Goal: Complete application form

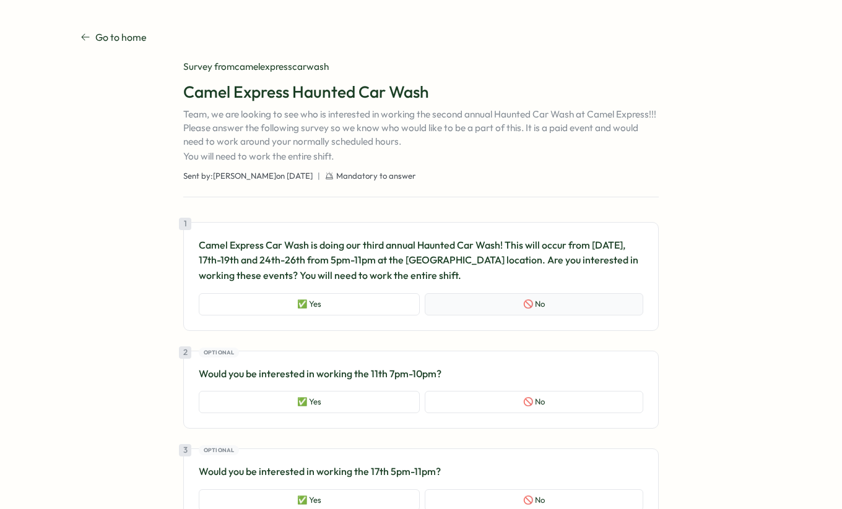
click at [491, 305] on button "🚫 No" at bounding box center [534, 304] width 219 height 22
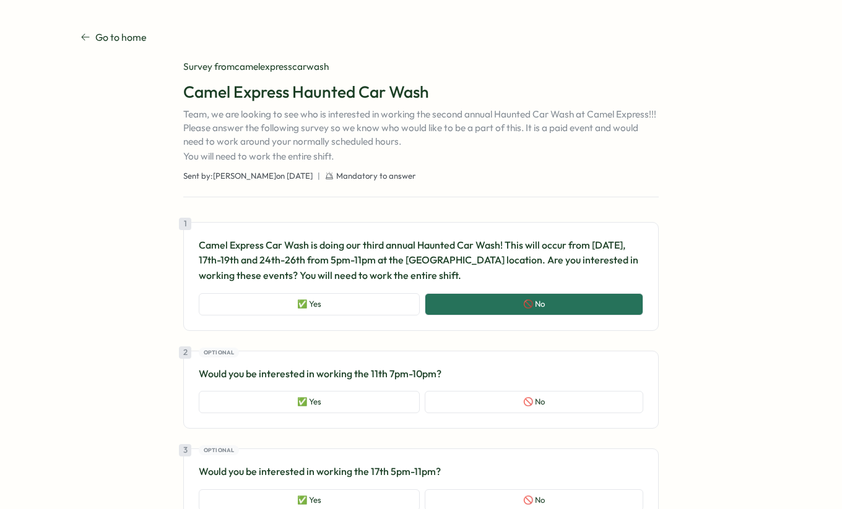
scroll to position [136, 0]
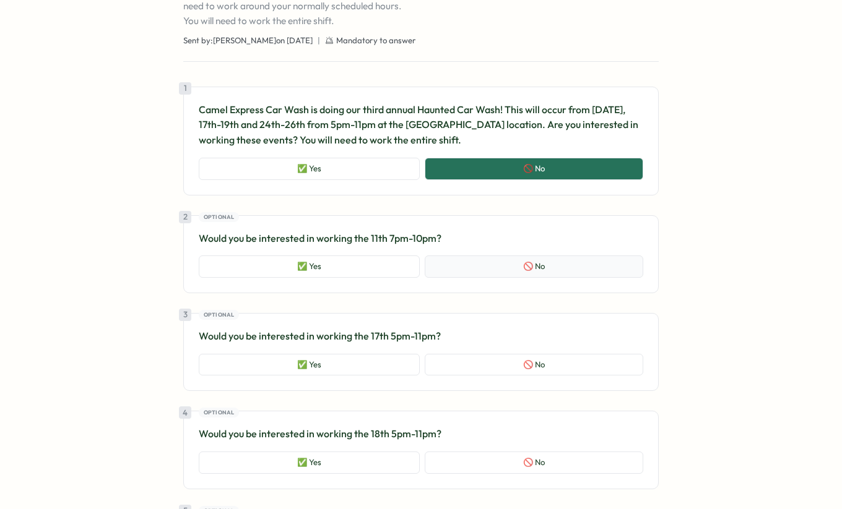
click at [474, 267] on button "🚫 No" at bounding box center [534, 267] width 219 height 22
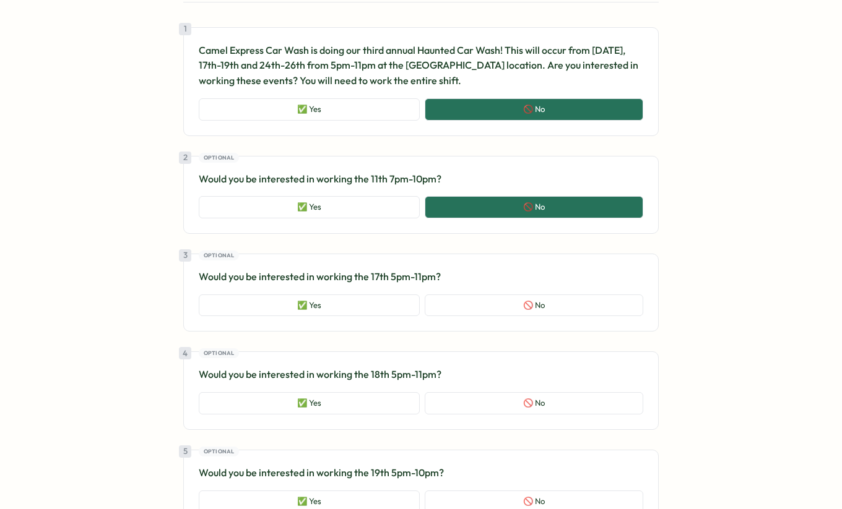
scroll to position [236, 0]
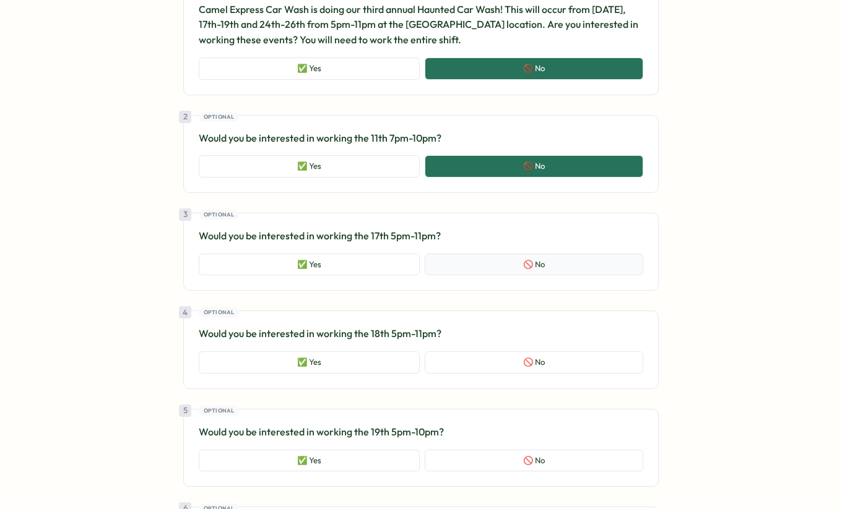
click at [488, 266] on button "🚫 No" at bounding box center [534, 265] width 219 height 22
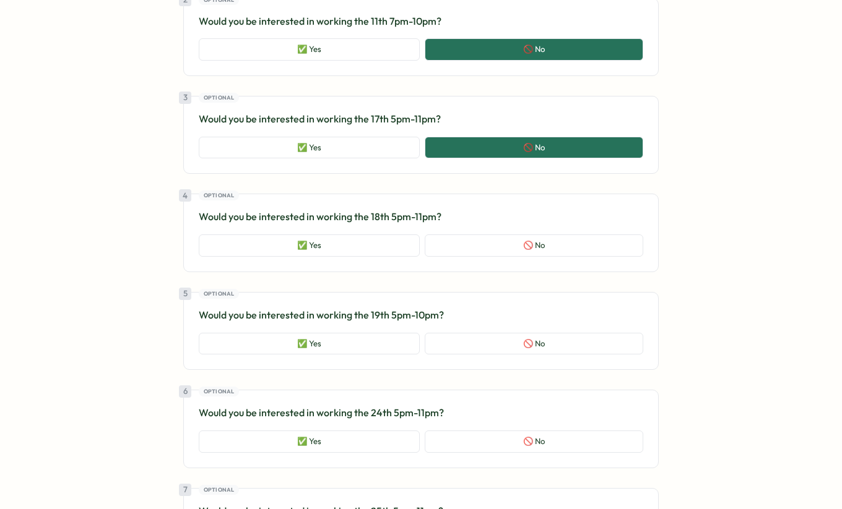
scroll to position [357, 0]
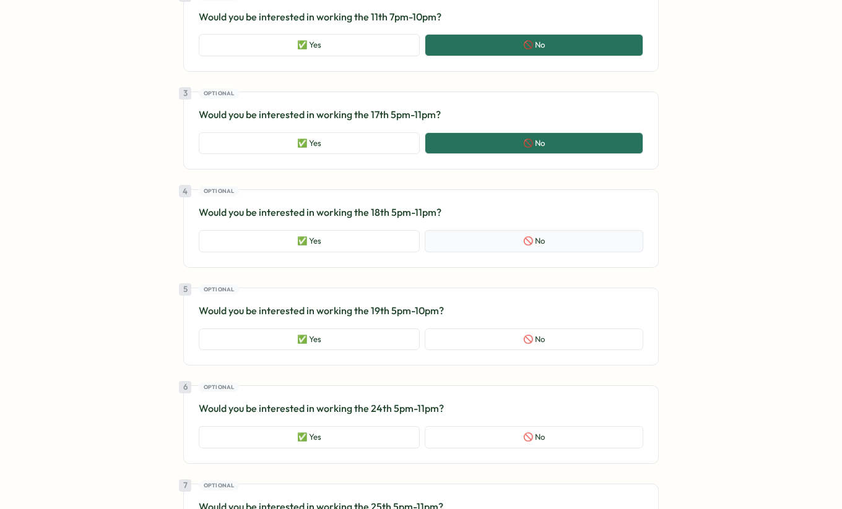
click at [491, 237] on button "🚫 No" at bounding box center [534, 241] width 219 height 22
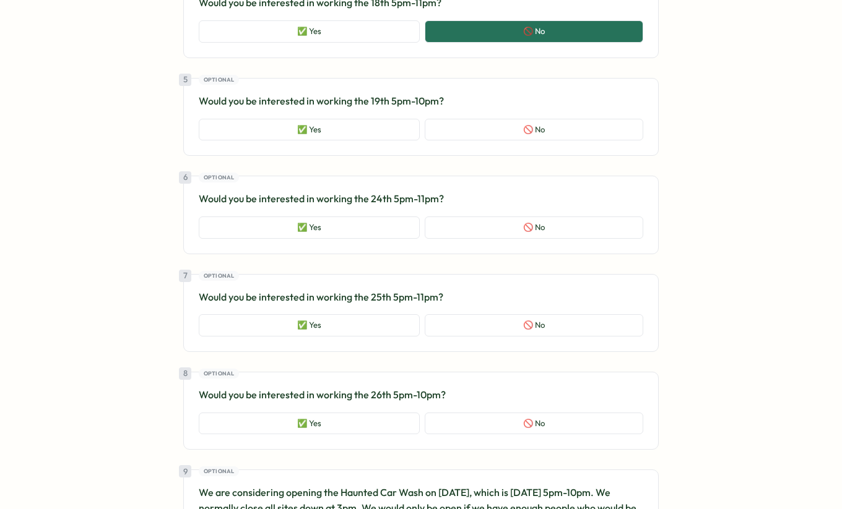
scroll to position [566, 0]
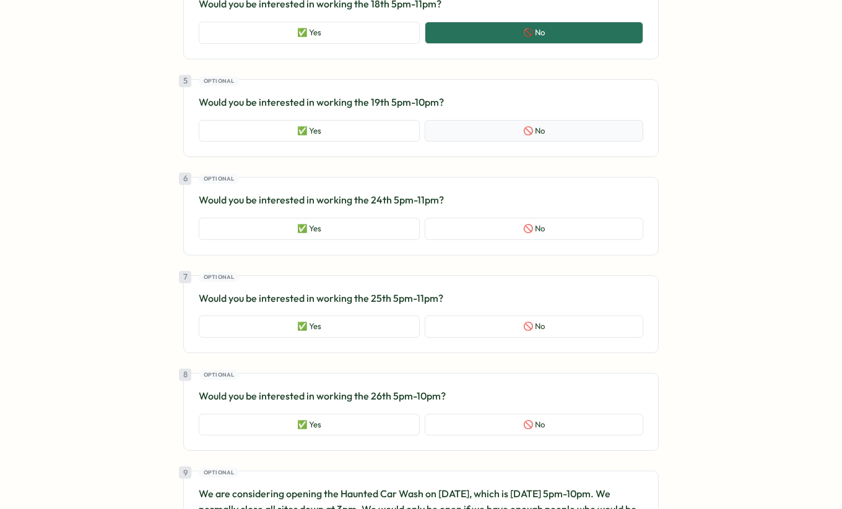
click at [500, 130] on button "🚫 No" at bounding box center [534, 131] width 219 height 22
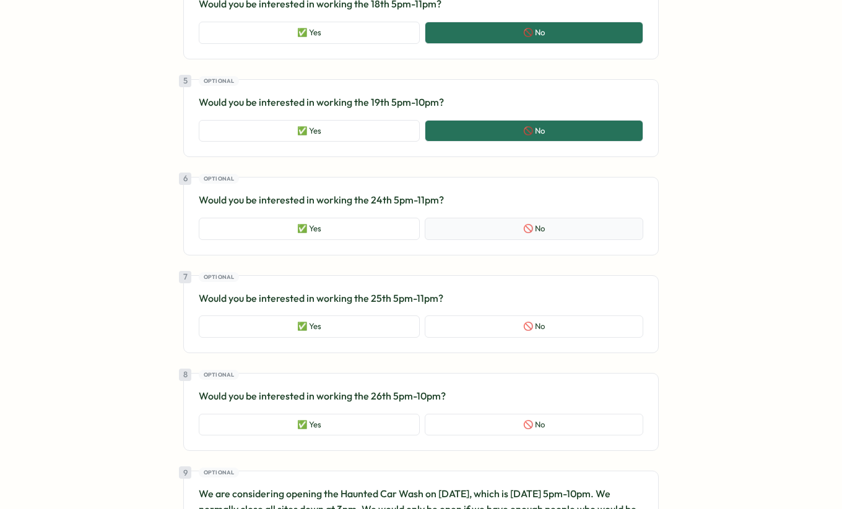
click at [483, 220] on button "🚫 No" at bounding box center [534, 229] width 219 height 22
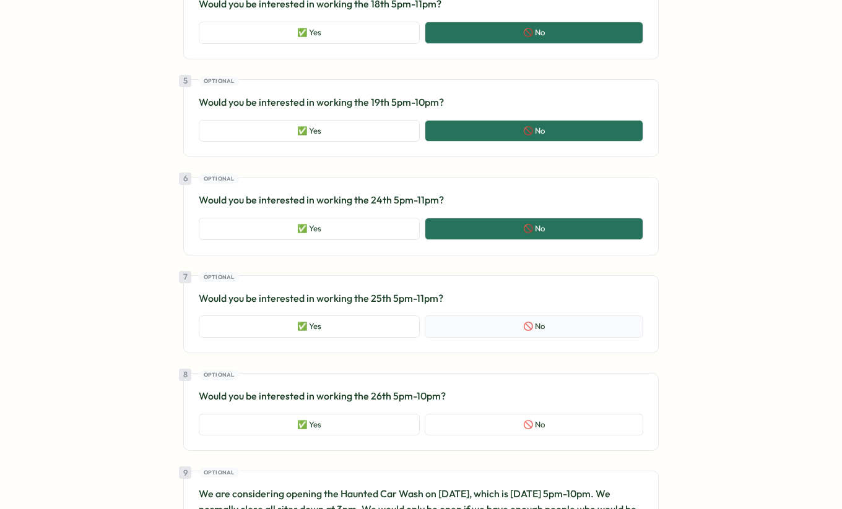
click at [493, 322] on button "🚫 No" at bounding box center [534, 327] width 219 height 22
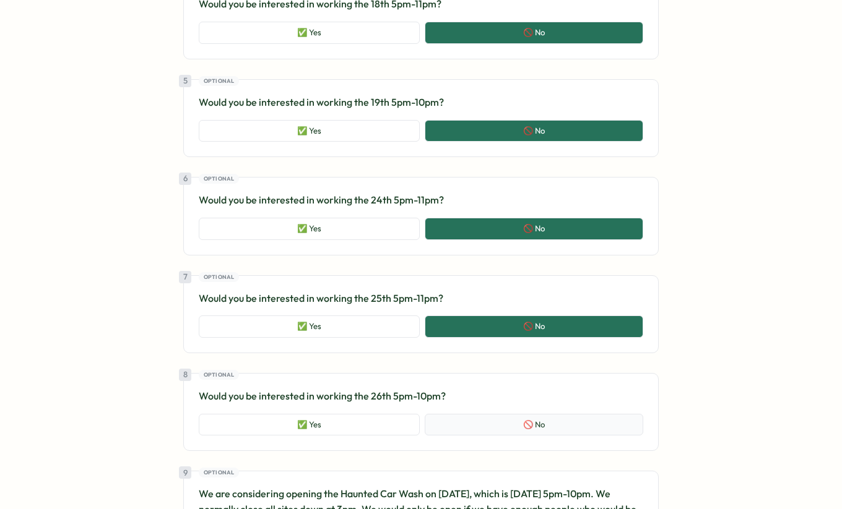
click at [496, 427] on button "🚫 No" at bounding box center [534, 425] width 219 height 22
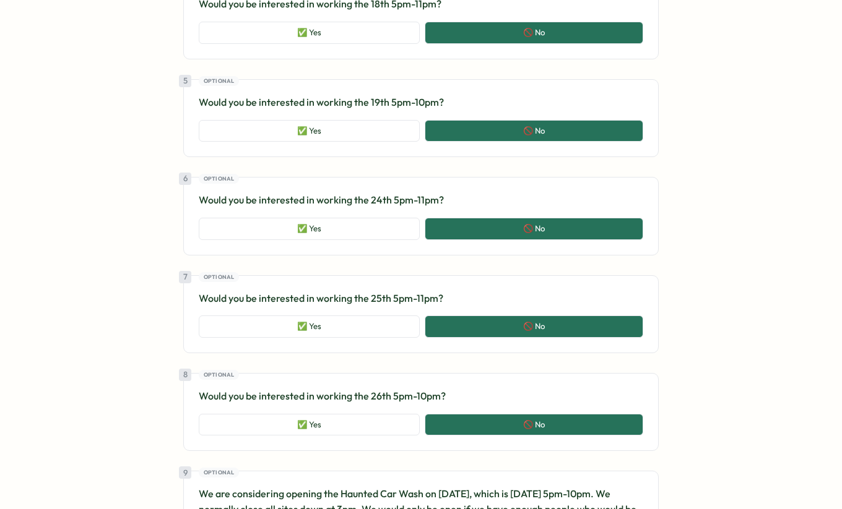
scroll to position [855, 0]
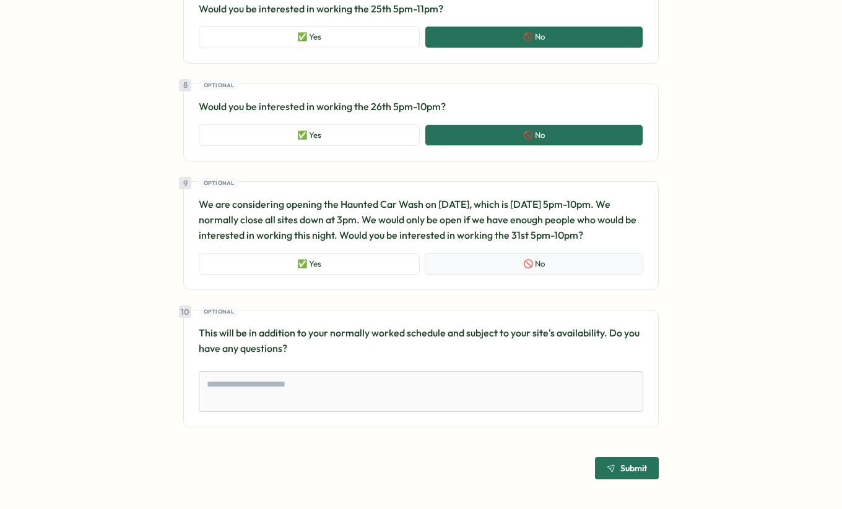
click at [478, 265] on button "🚫 No" at bounding box center [534, 264] width 219 height 22
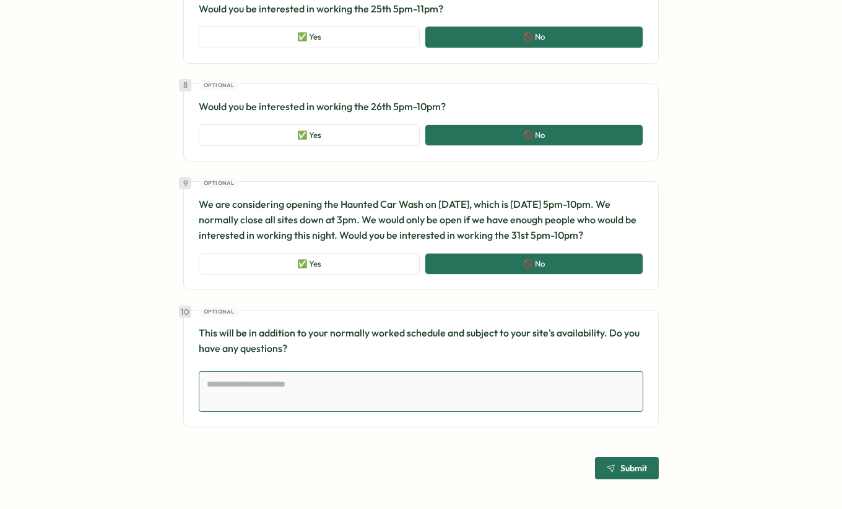
click at [384, 386] on textarea at bounding box center [421, 391] width 444 height 41
type textarea "*"
type textarea "**"
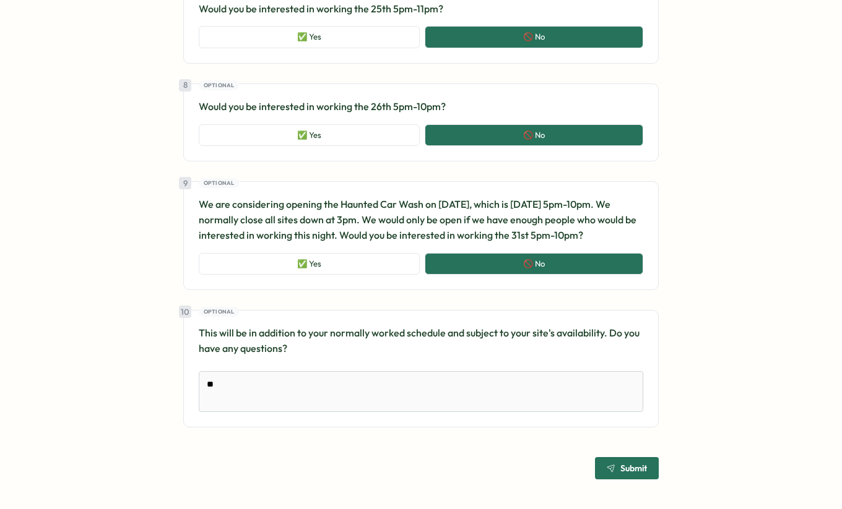
click at [621, 465] on span "Submit" at bounding box center [633, 468] width 27 height 9
